Goal: Complete application form

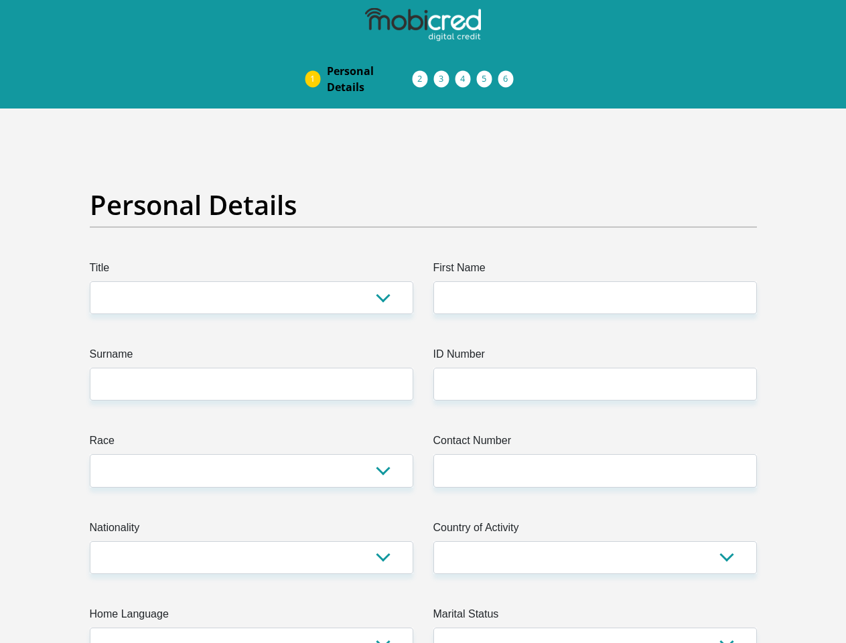
click at [0, 0] on img at bounding box center [0, 0] width 0 height 0
click at [316, 58] on link "Personal Details" at bounding box center [369, 79] width 107 height 43
click at [423, 74] on link "Acceptance of Services" at bounding box center [433, 79] width 21 height 11
click at [0, 0] on span "Documents" at bounding box center [0, 0] width 0 height 0
click at [488, 74] on link "Debicheck Mandate" at bounding box center [476, 79] width 21 height 11
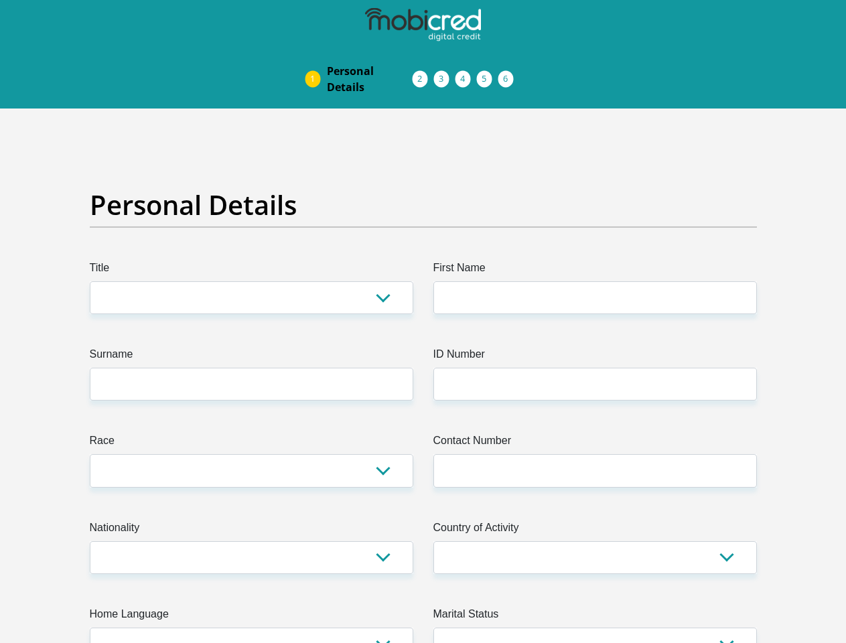
click at [509, 74] on link "Curata Authentication" at bounding box center [498, 79] width 21 height 11
click at [531, 74] on link "Pre Agreement Signoff" at bounding box center [519, 79] width 21 height 11
